Goal: Information Seeking & Learning: Check status

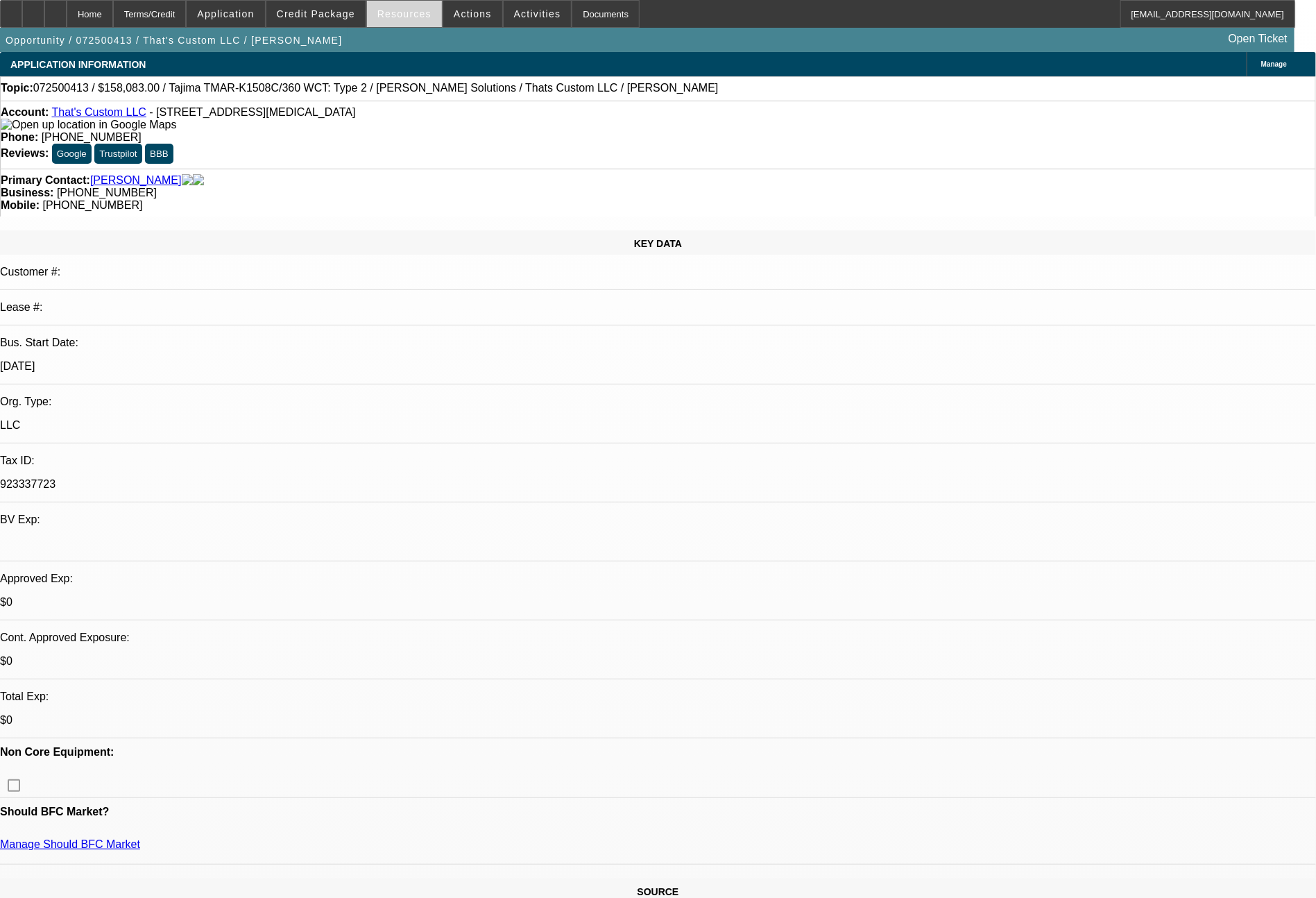
select select "0.15"
select select "2"
select select "0"
select select "6"
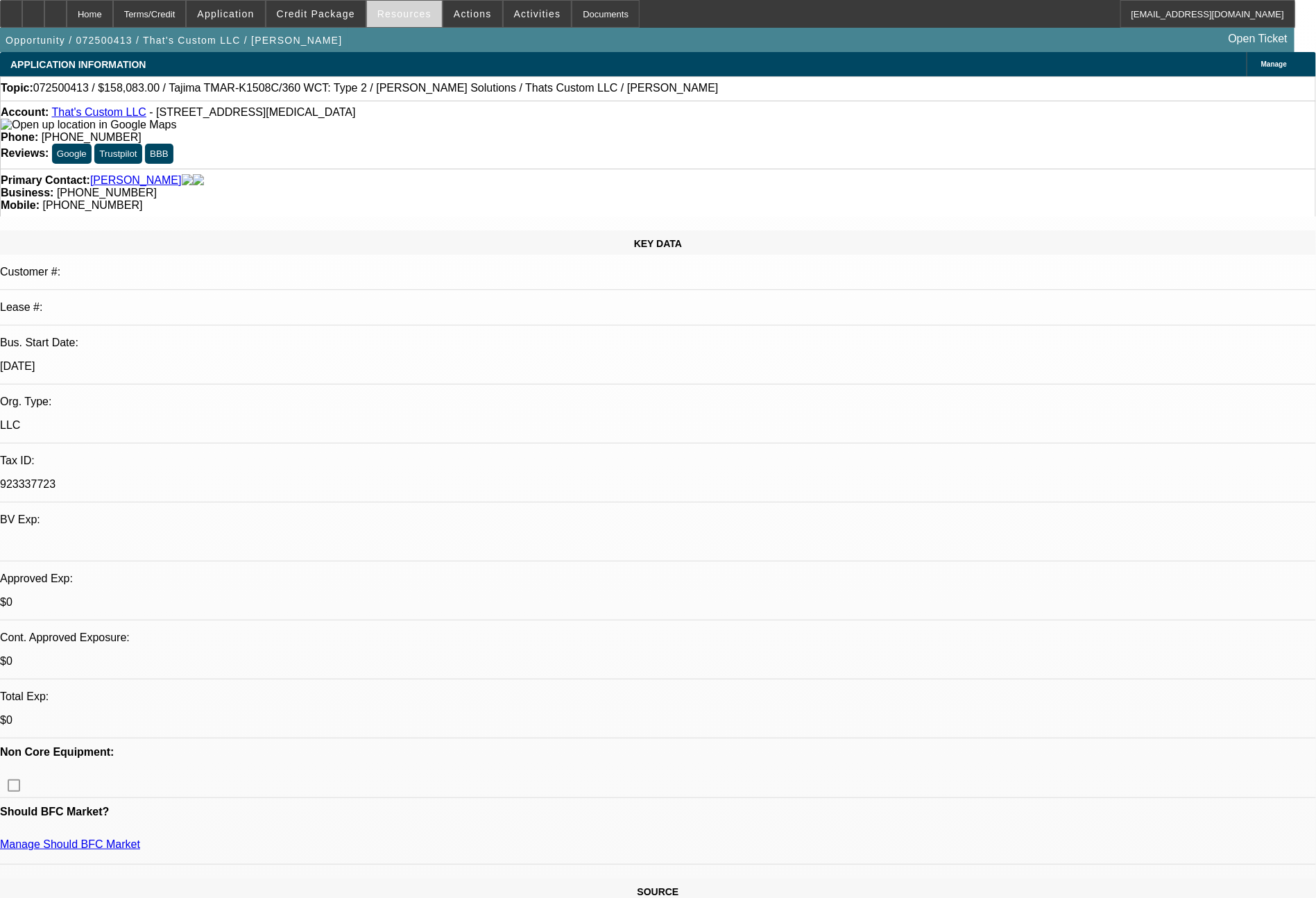
select select "0.15"
select select "2"
select select "0"
select select "6"
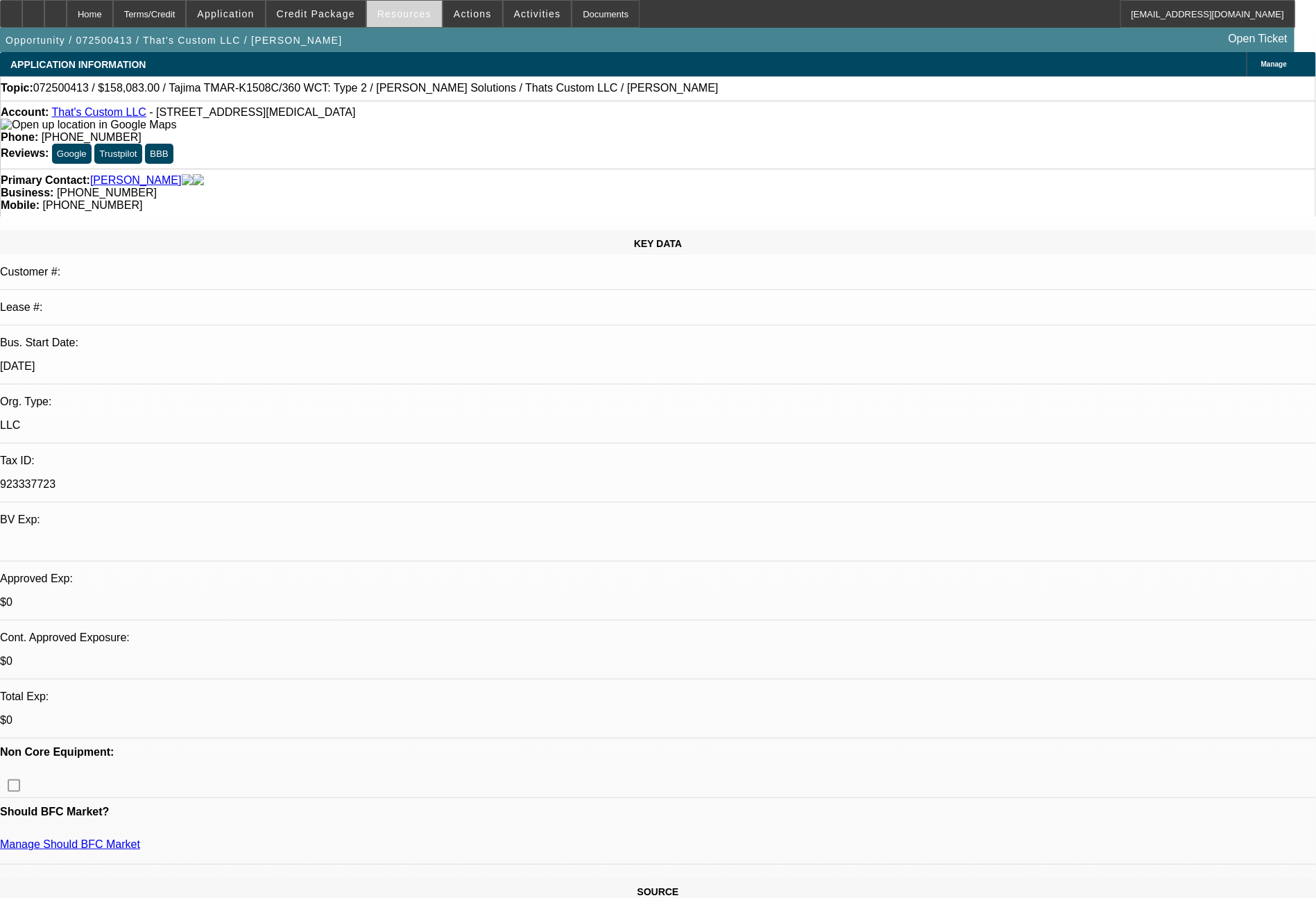
select select "0.15"
select select "2"
select select "0"
select select "6"
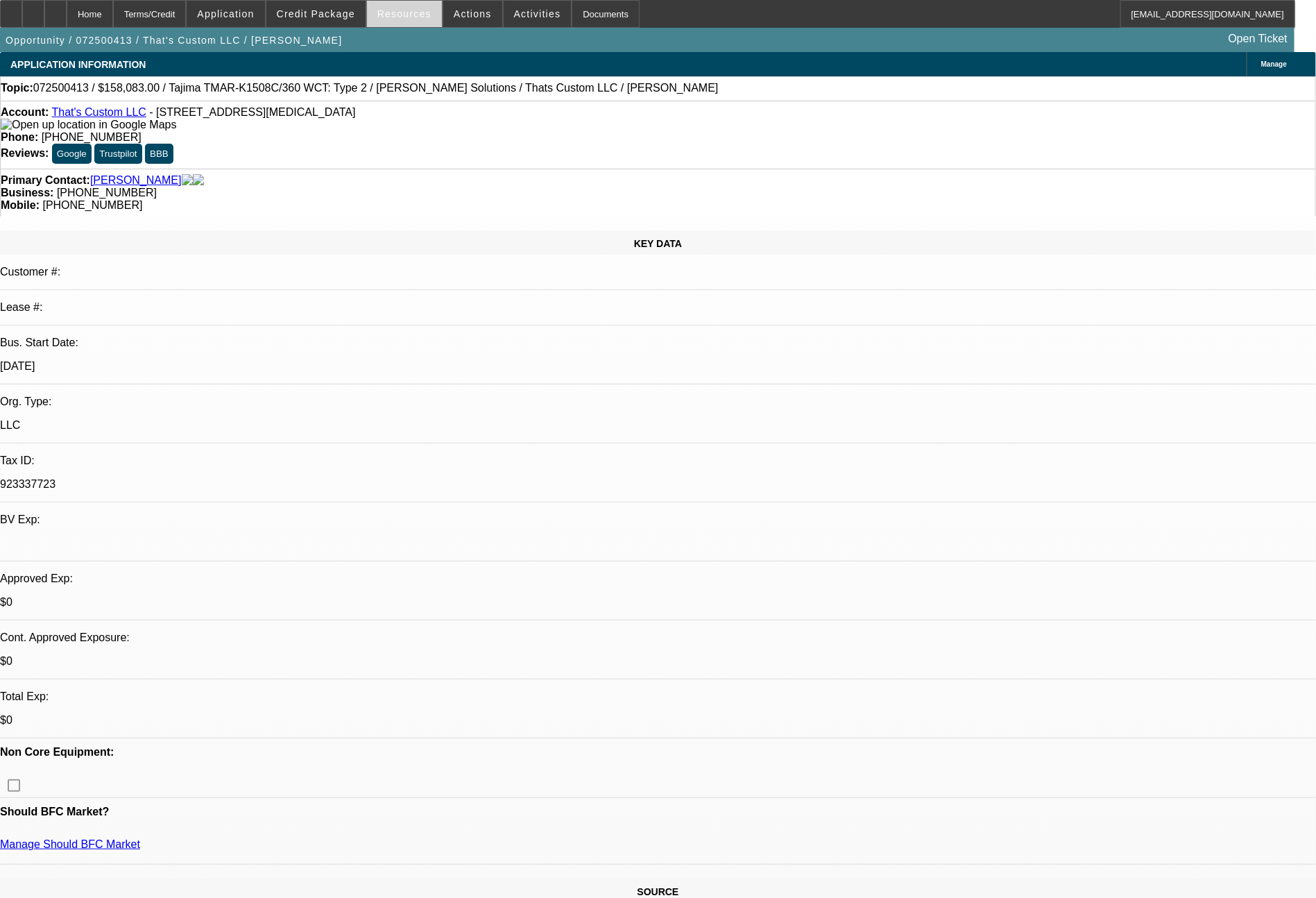
select select "0.15"
select select "2"
select select "0"
select select "6"
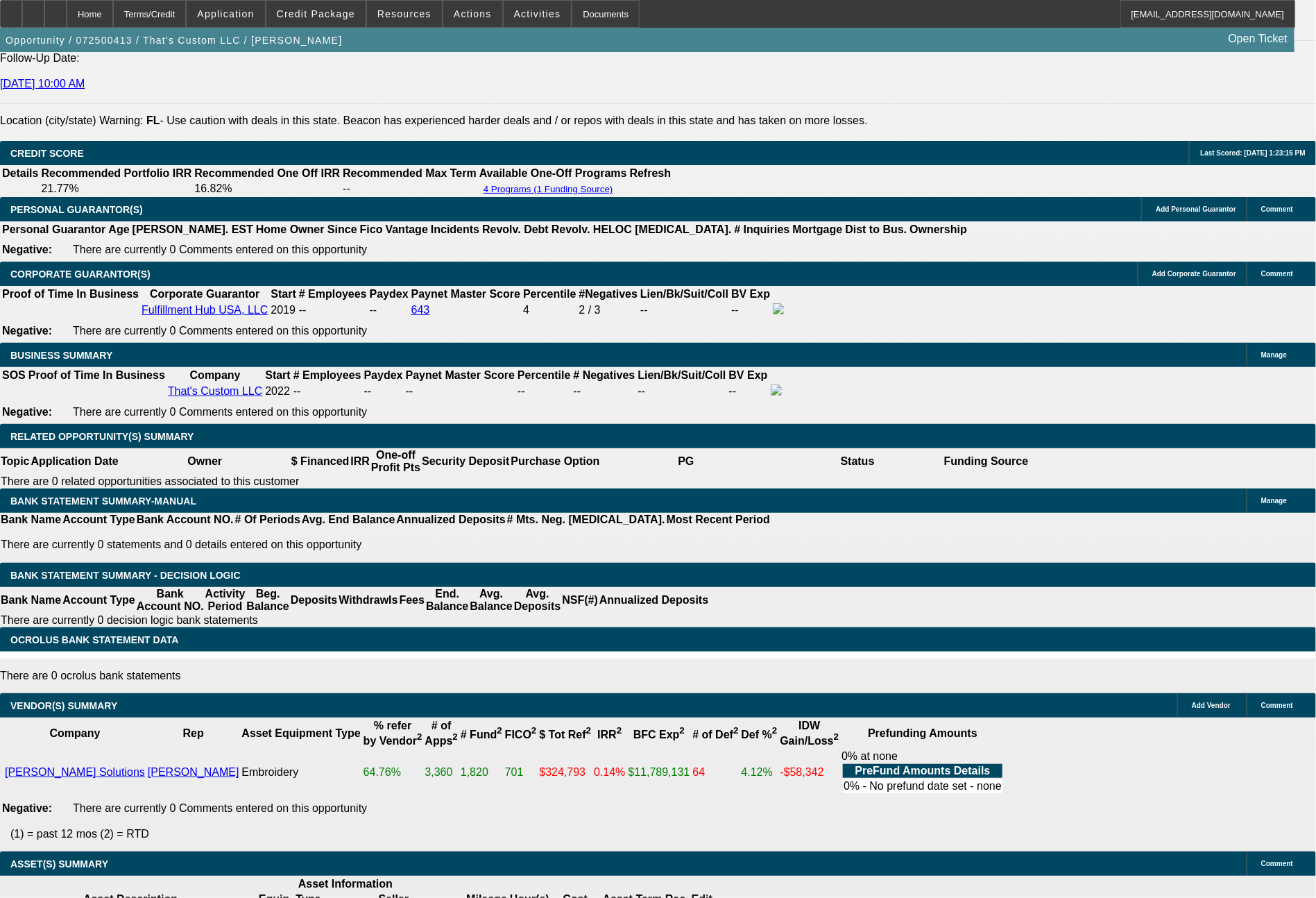
scroll to position [1947, 0]
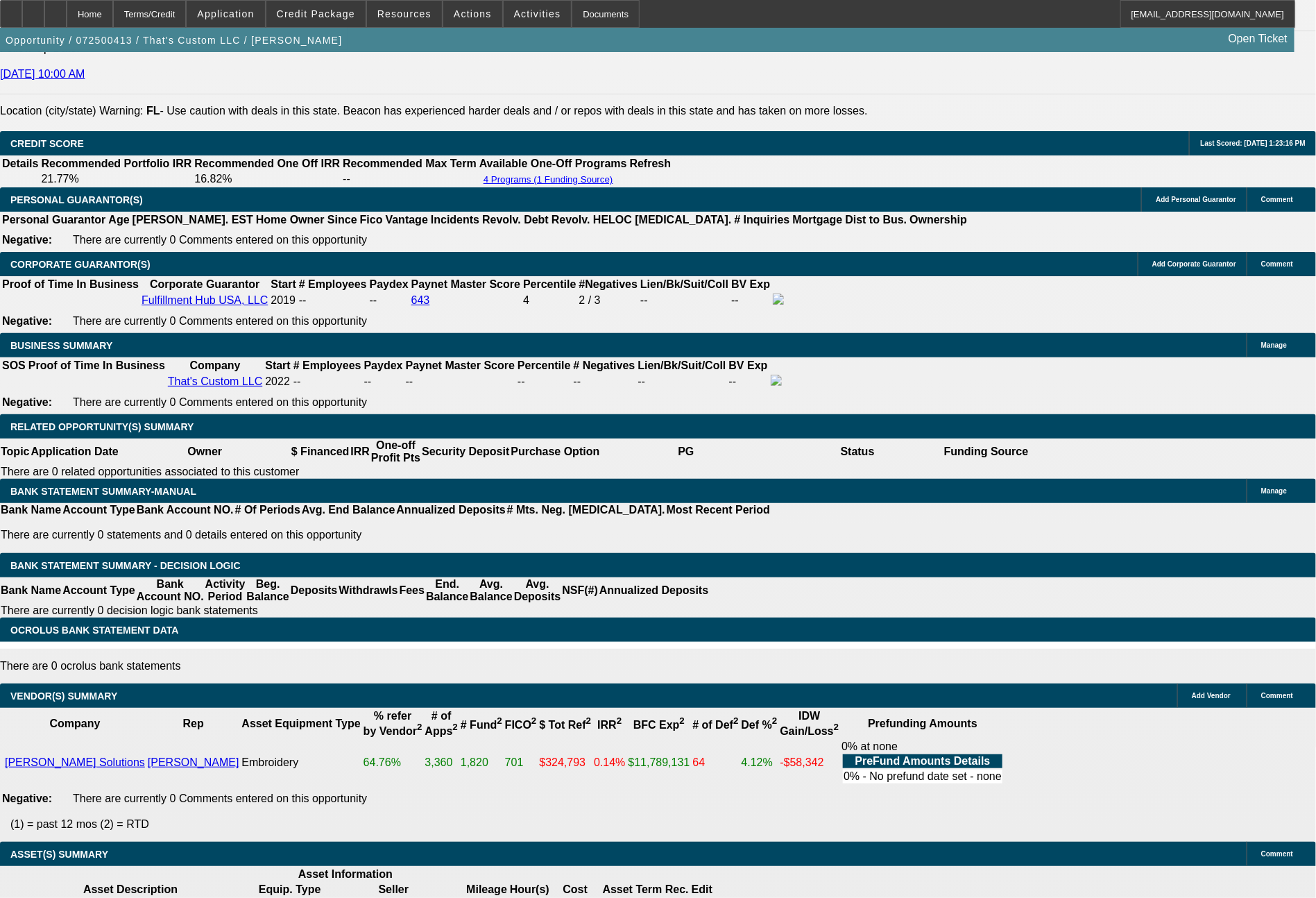
click at [341, 15] on span "Credit Package" at bounding box center [316, 14] width 78 height 11
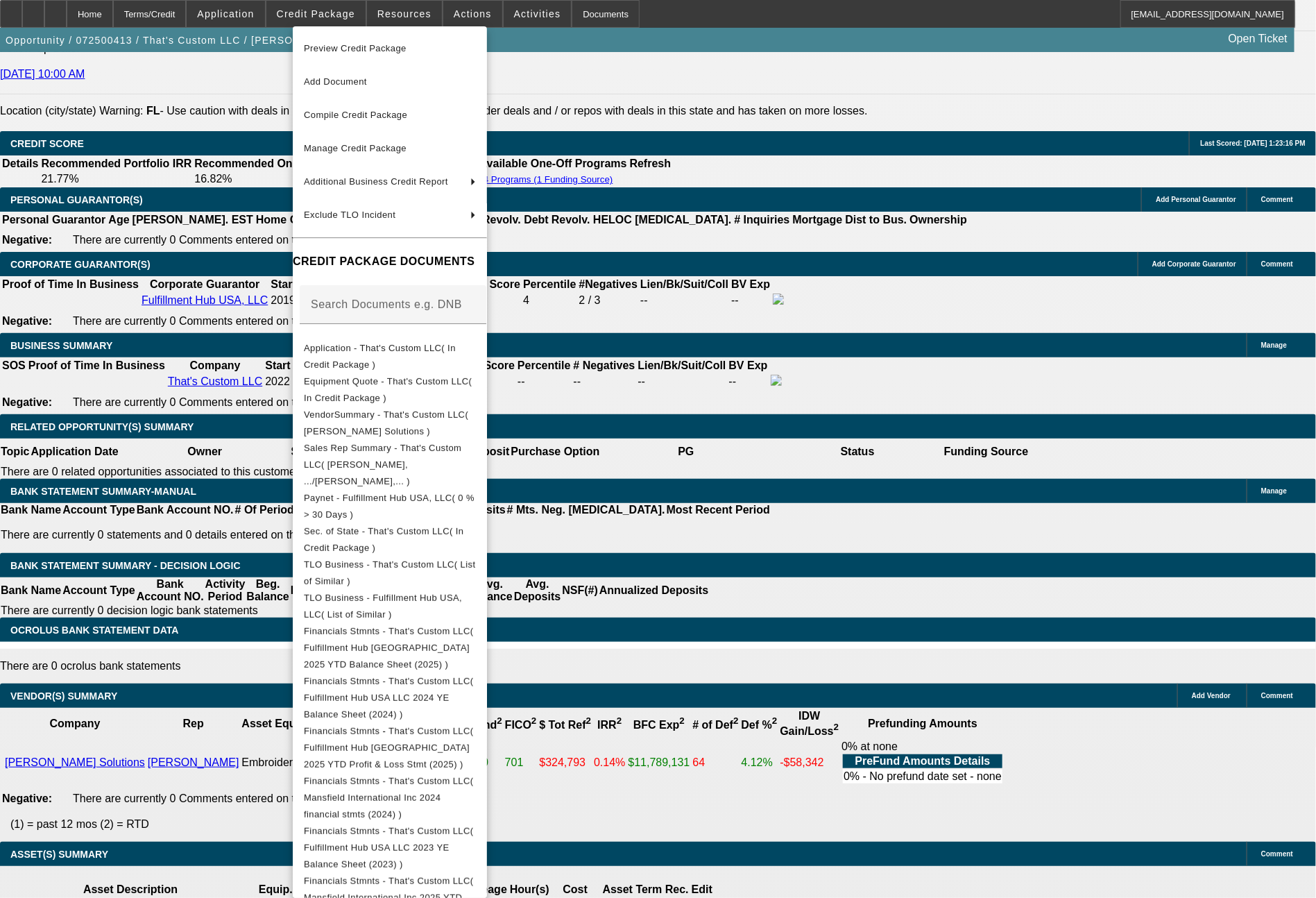
scroll to position [172, 0]
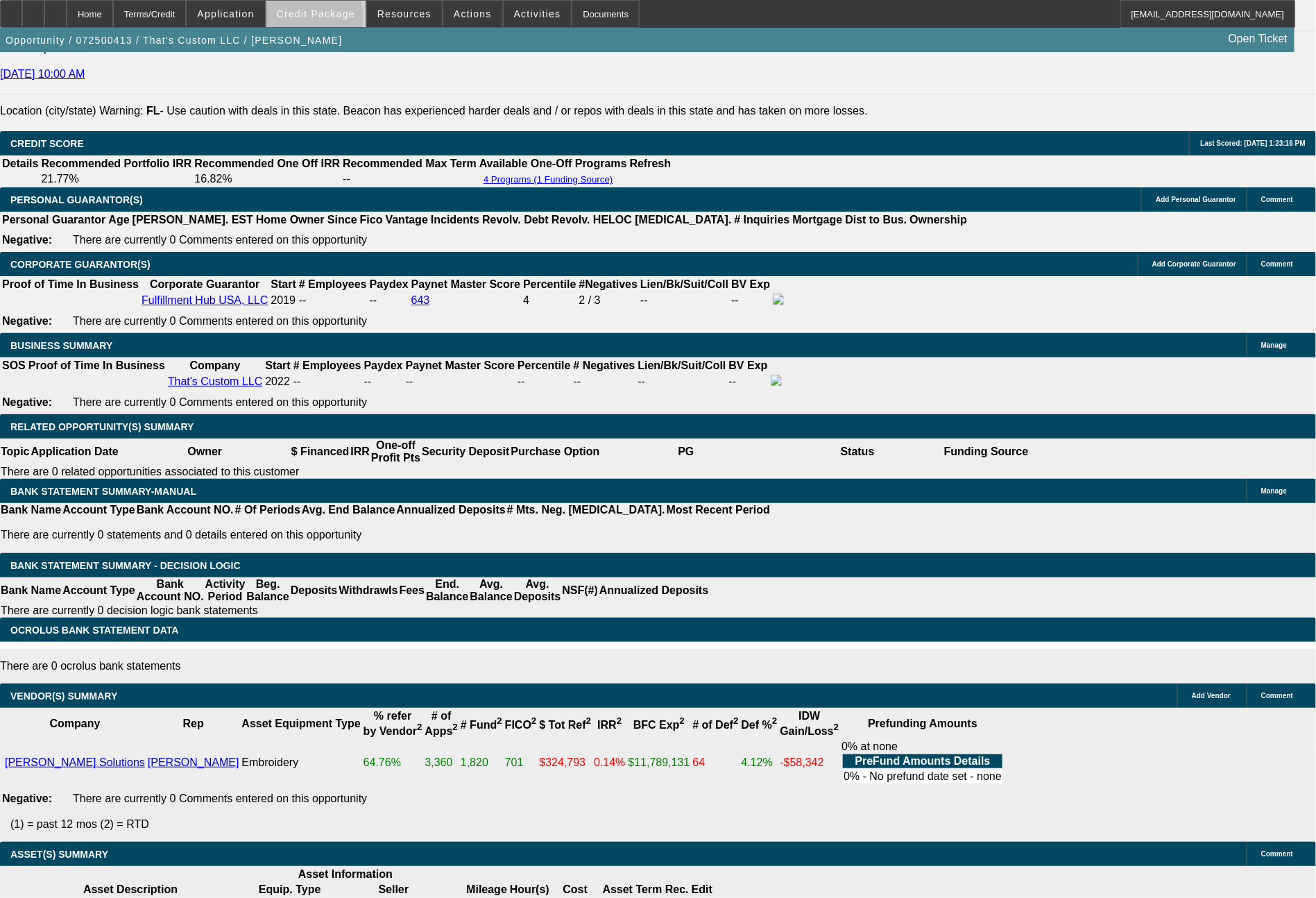
click at [340, 21] on span at bounding box center [316, 14] width 99 height 34
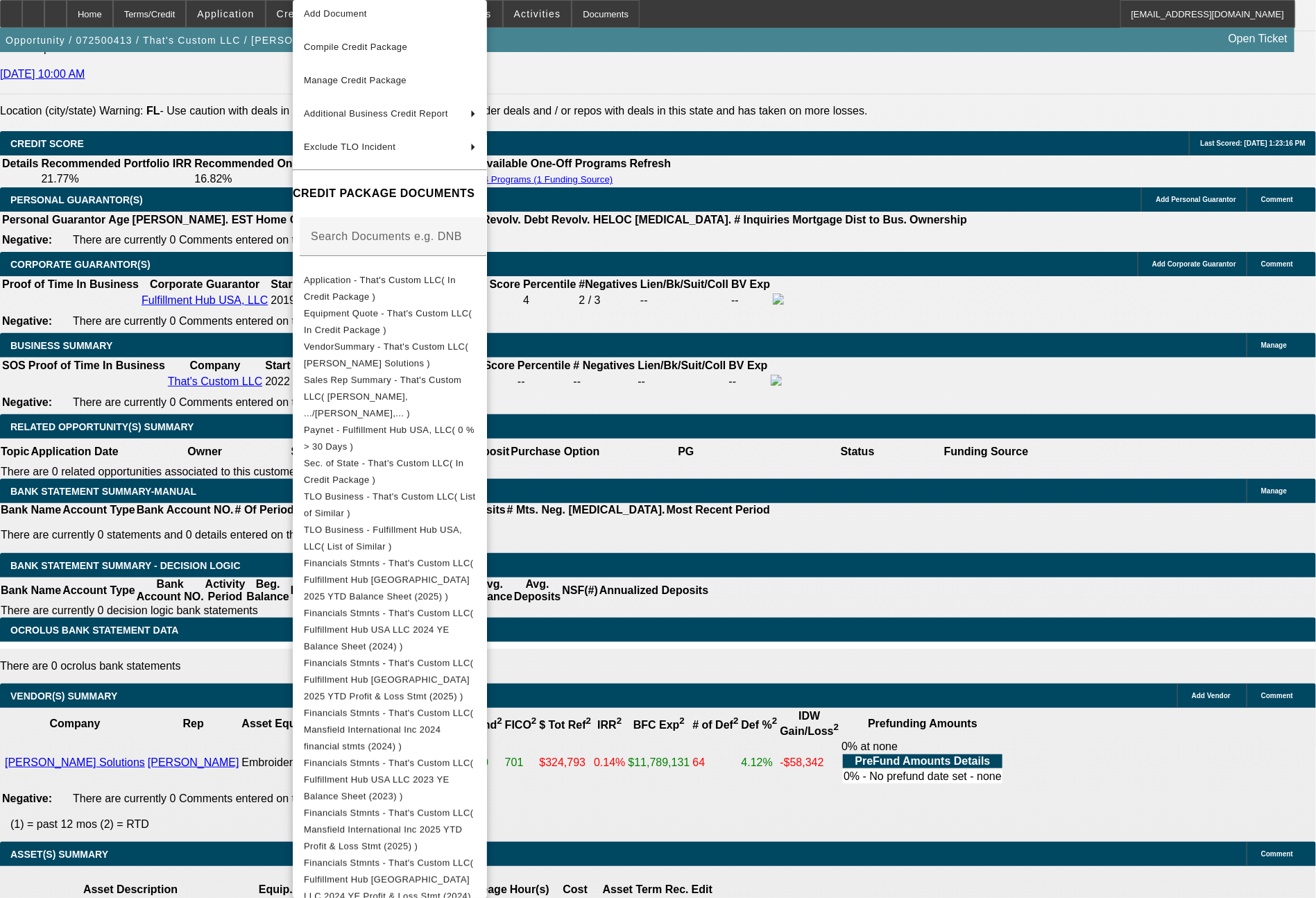
scroll to position [144, 0]
